Goal: Find contact information: Find contact information

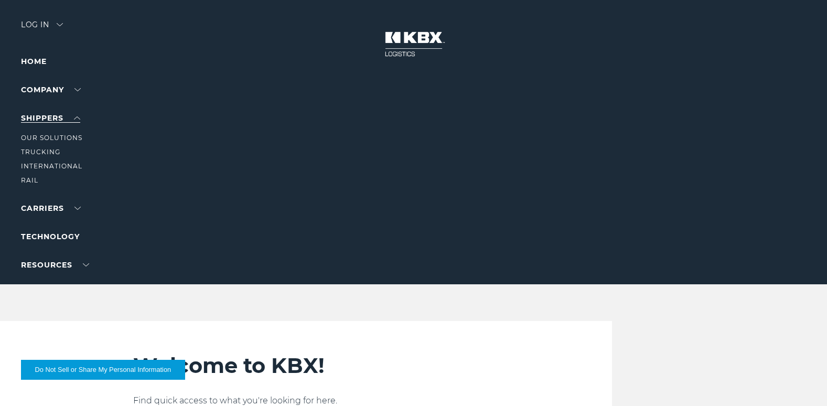
click at [66, 118] on link "SHIPPERS" at bounding box center [50, 117] width 59 height 9
click at [65, 162] on link "International" at bounding box center [51, 166] width 61 height 8
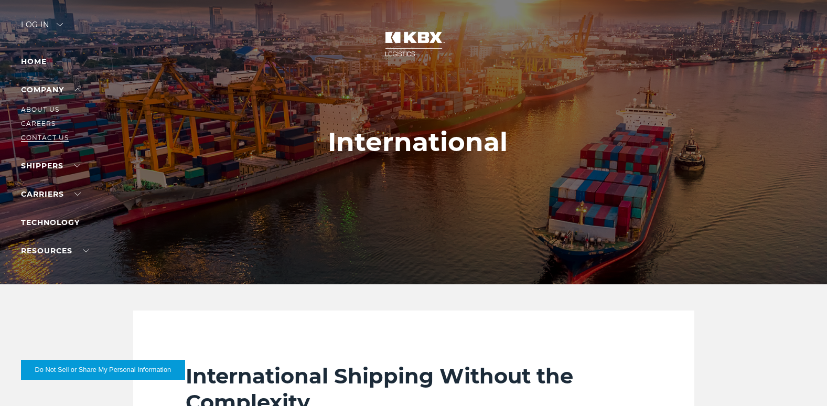
click at [47, 139] on link "Contact Us" at bounding box center [45, 138] width 48 height 8
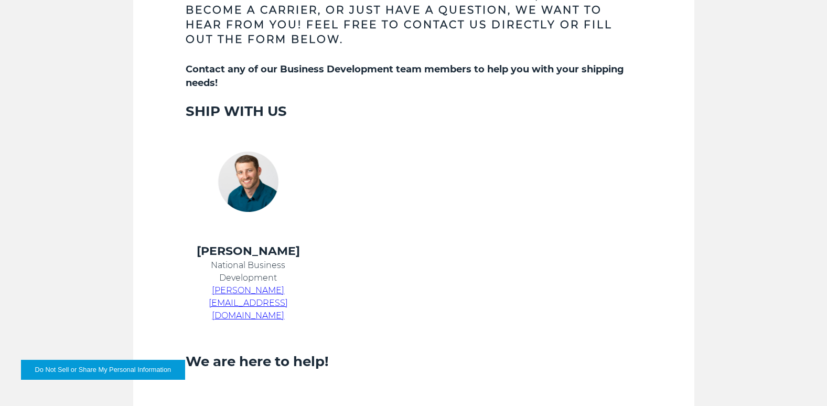
scroll to position [420, 0]
